Goal: Transaction & Acquisition: Obtain resource

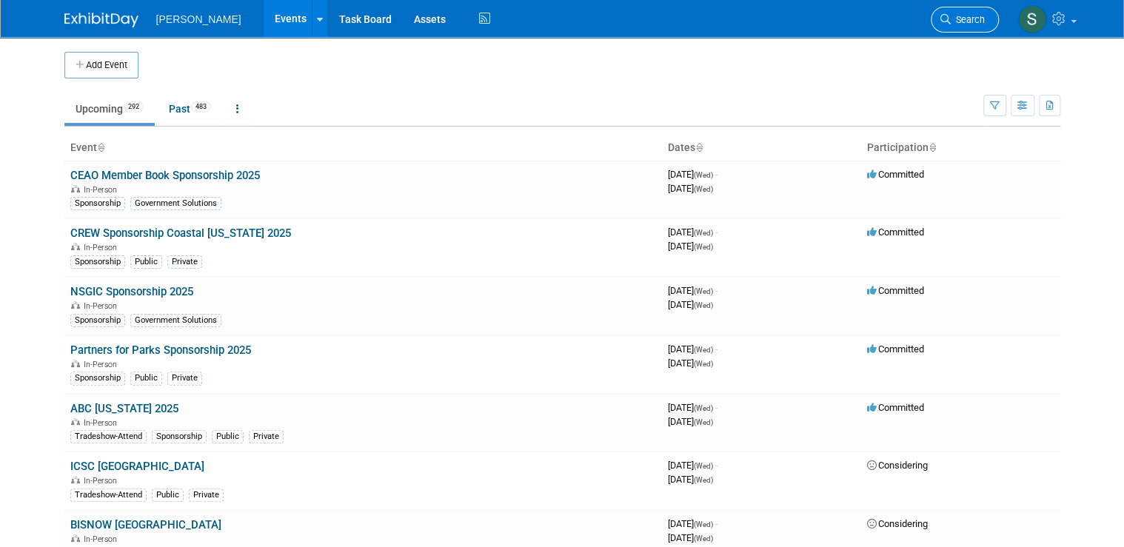
click at [549, 27] on link "Search" at bounding box center [964, 20] width 68 height 26
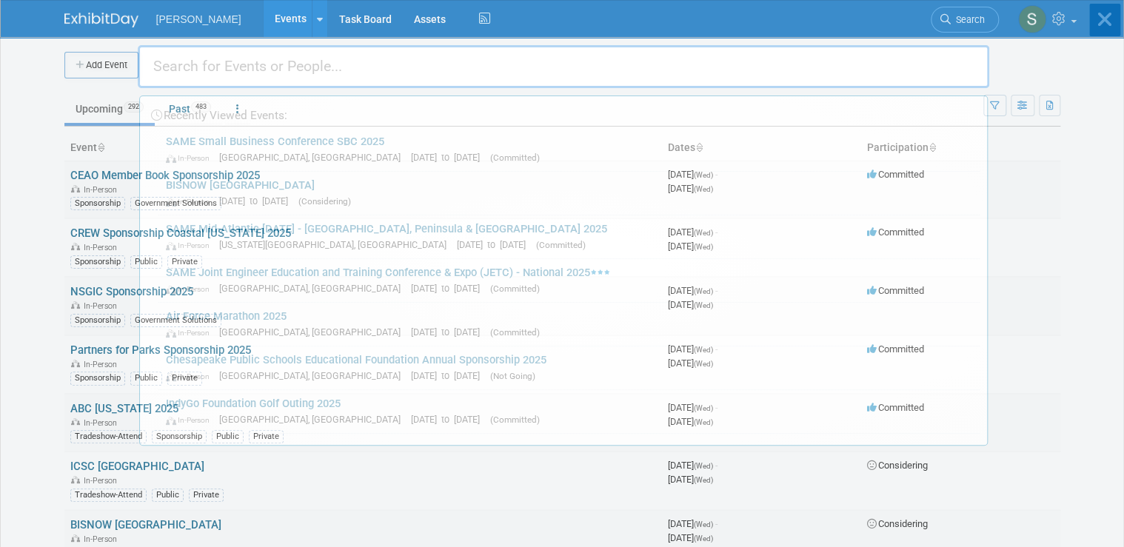
type input "a"
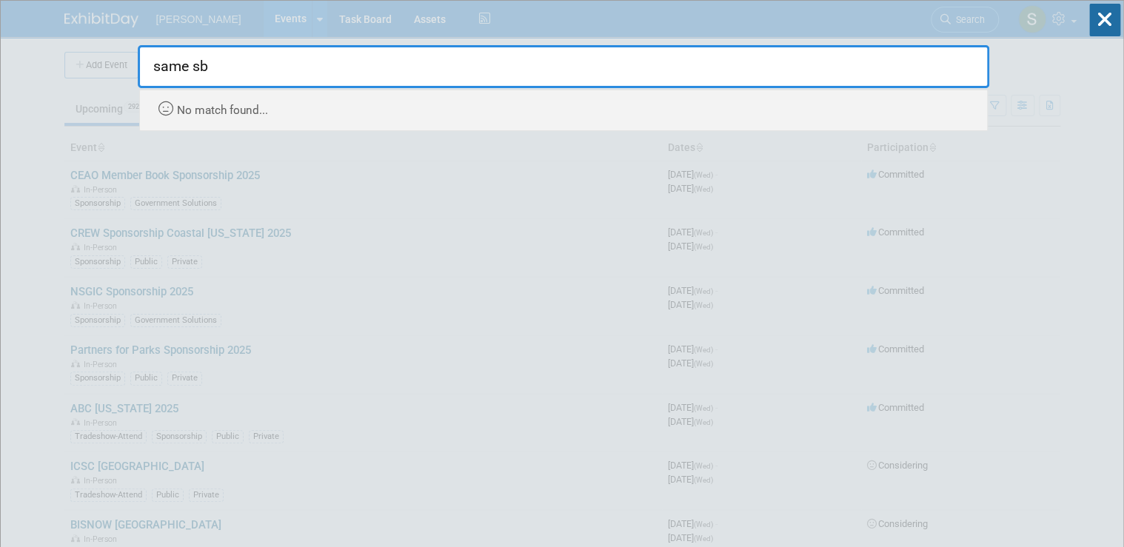
drag, startPoint x: 242, startPoint y: 69, endPoint x: 145, endPoint y: 61, distance: 97.2
click at [145, 61] on input "same sb" at bounding box center [563, 66] width 851 height 43
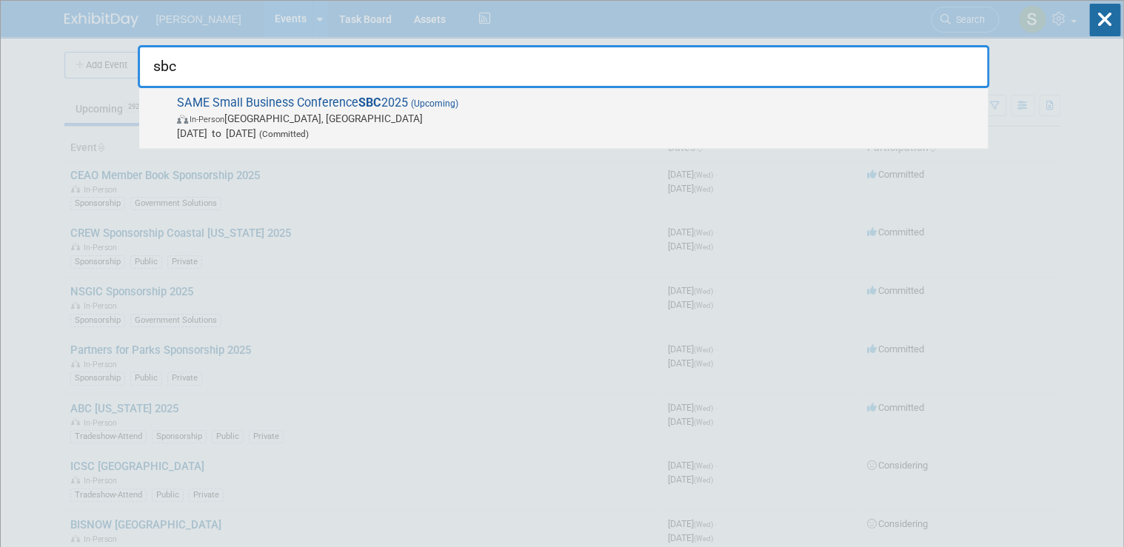
type input "sbc"
click at [265, 106] on span "SAME Small Business Conference SBC 2025 (Upcoming) In-Person Phoenix, AZ Nov 19…" at bounding box center [576, 117] width 808 height 45
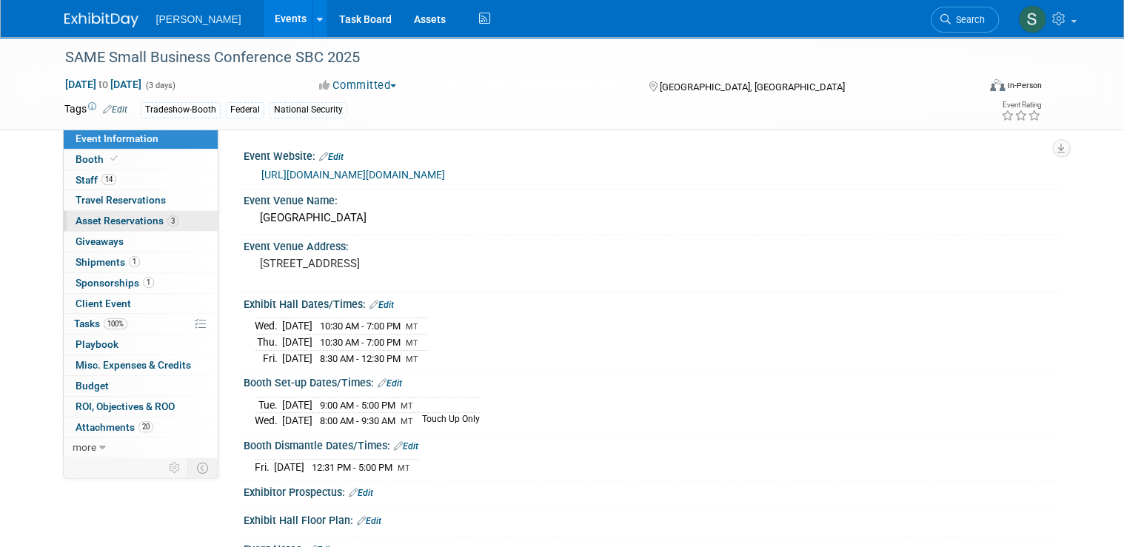
click at [100, 222] on span "Asset Reservations 3" at bounding box center [126, 221] width 103 height 12
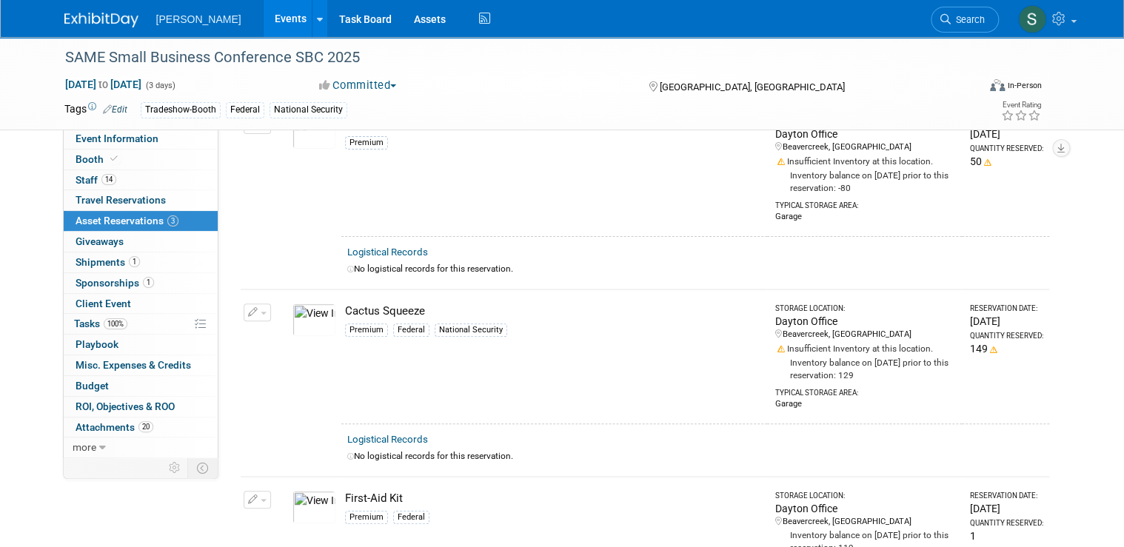
scroll to position [118, 0]
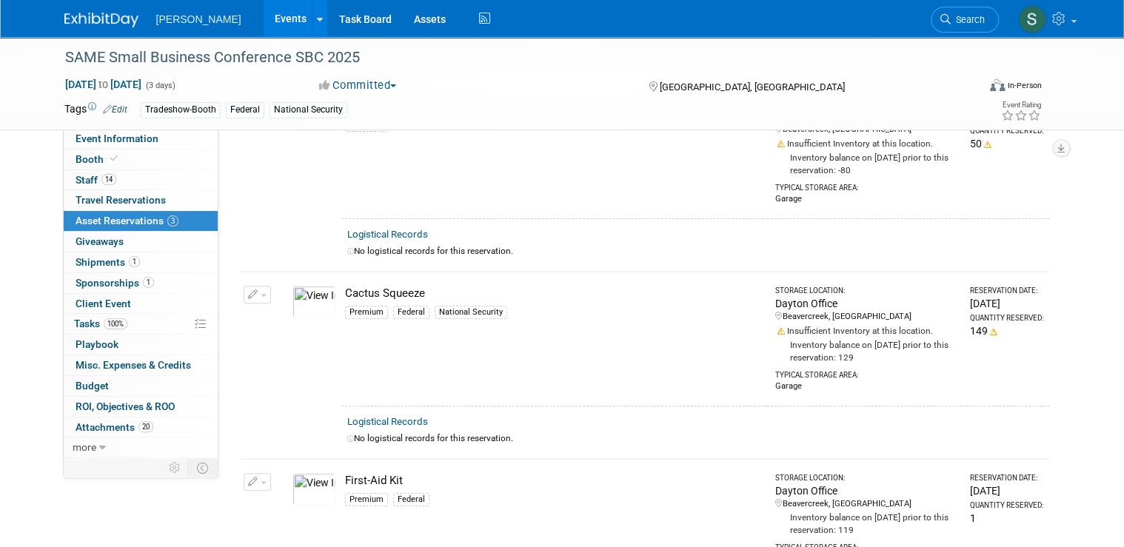
click at [118, 16] on img at bounding box center [101, 20] width 74 height 15
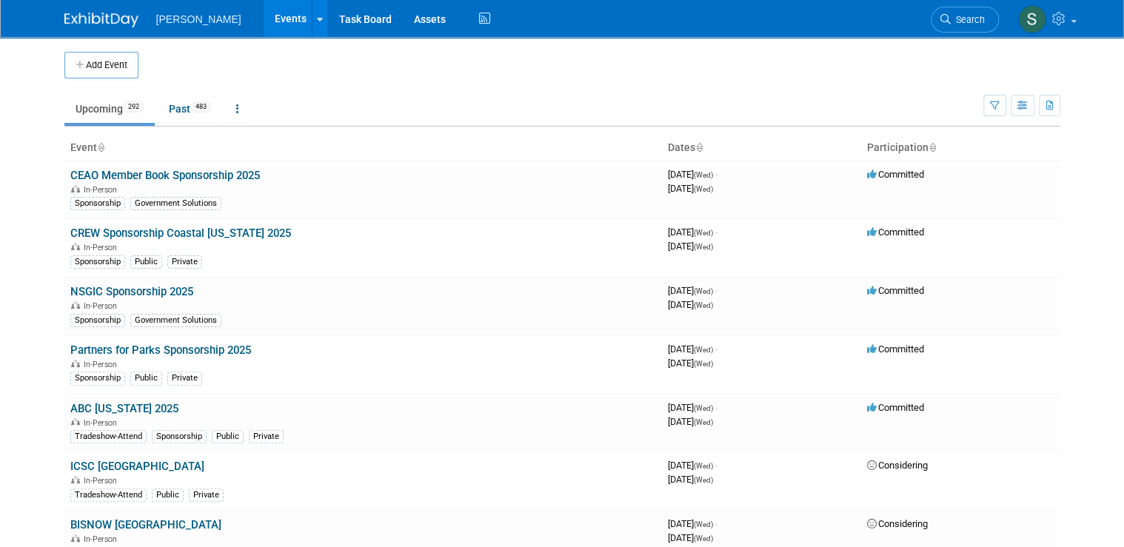
click at [984, 15] on span "Search" at bounding box center [967, 19] width 34 height 11
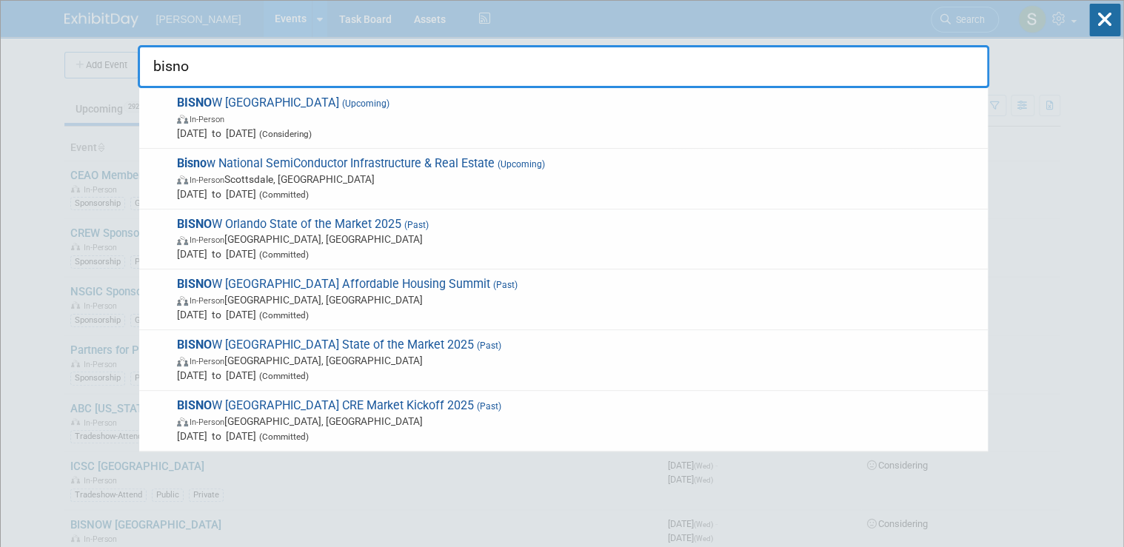
type input "bisno"
click at [339, 102] on span "(Upcoming)" at bounding box center [364, 103] width 50 height 10
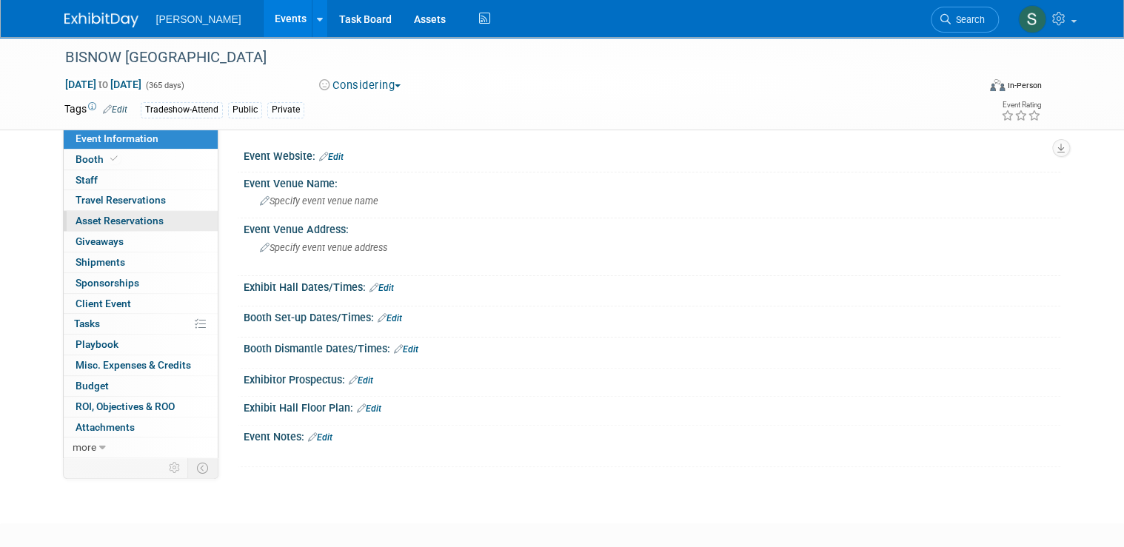
click at [115, 225] on span "Asset Reservations 0" at bounding box center [119, 221] width 88 height 12
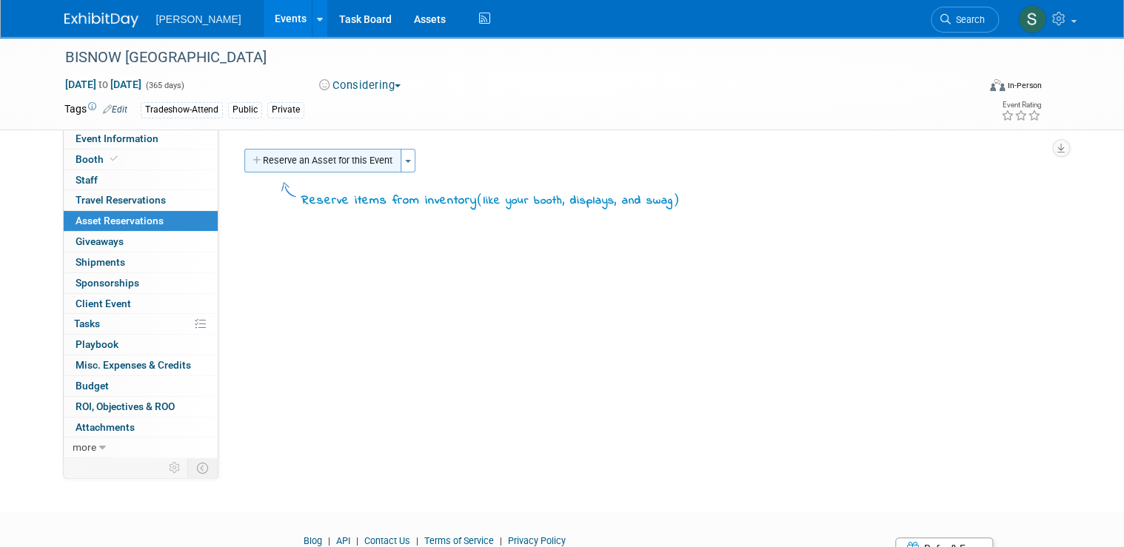
click at [338, 162] on button "Reserve an Asset for this Event" at bounding box center [322, 161] width 157 height 24
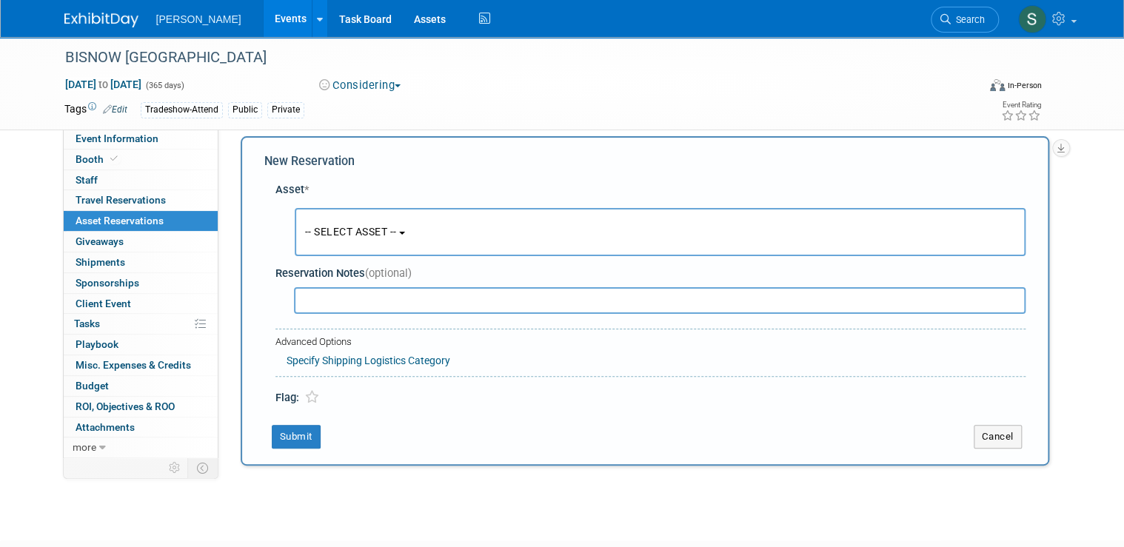
scroll to position [13, 0]
click at [370, 222] on button "-- SELECT ASSET --" at bounding box center [660, 231] width 731 height 48
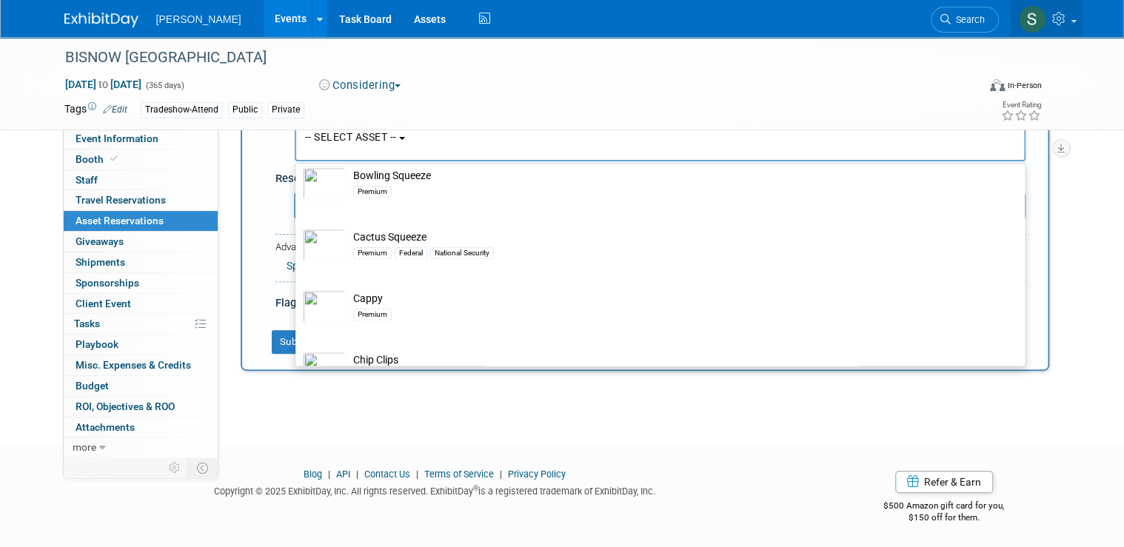
scroll to position [6514, 0]
